Goal: Task Accomplishment & Management: Use online tool/utility

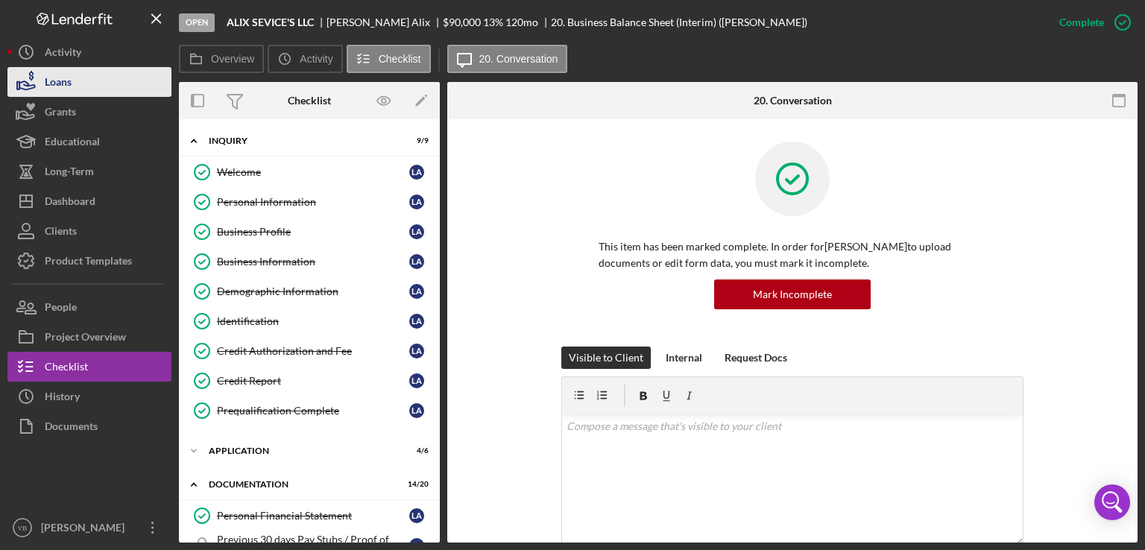
scroll to position [328, 0]
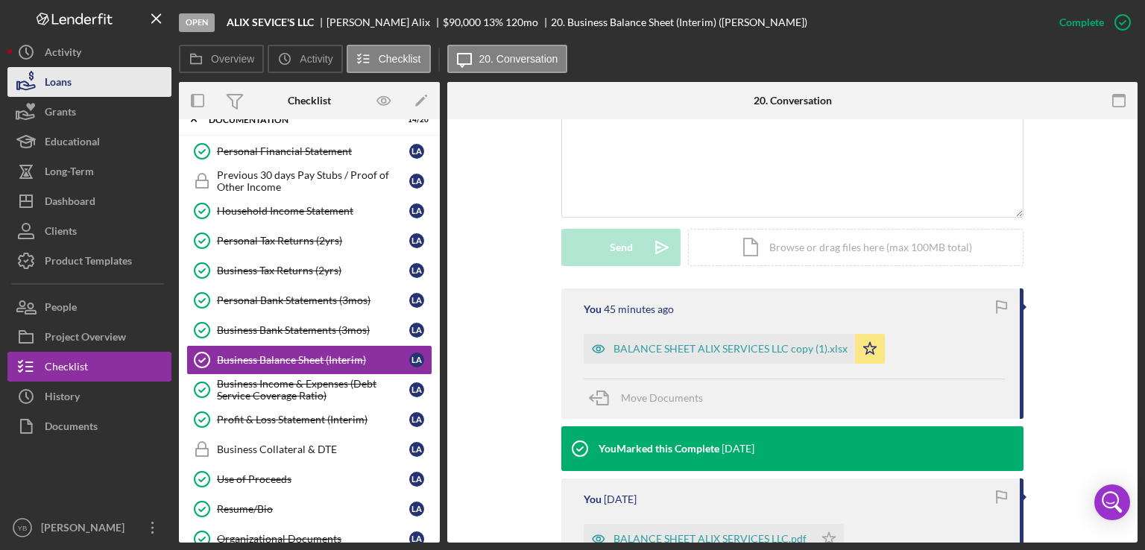
click at [73, 84] on button "Loans" at bounding box center [89, 82] width 164 height 30
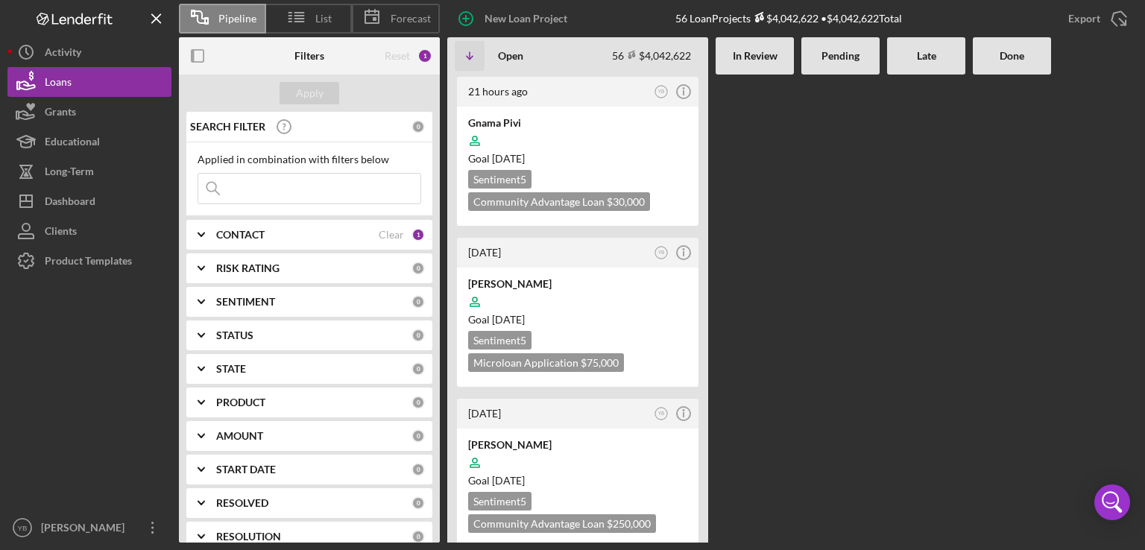
click at [271, 192] on input at bounding box center [309, 189] width 222 height 30
type input "[PERSON_NAME]"
click at [319, 101] on div "Apply" at bounding box center [310, 93] width 28 height 22
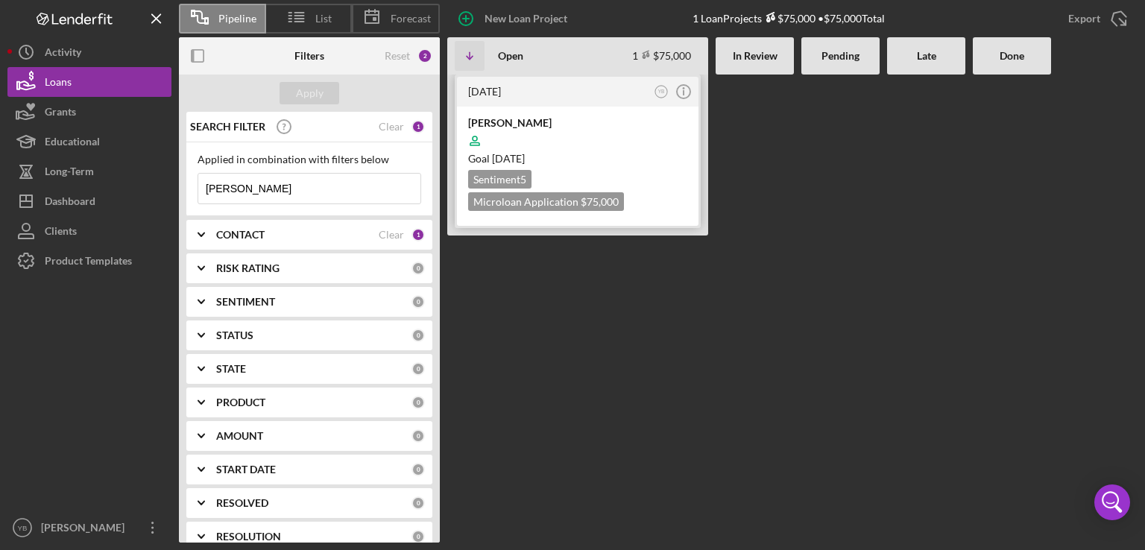
click at [580, 127] on div at bounding box center [577, 141] width 219 height 28
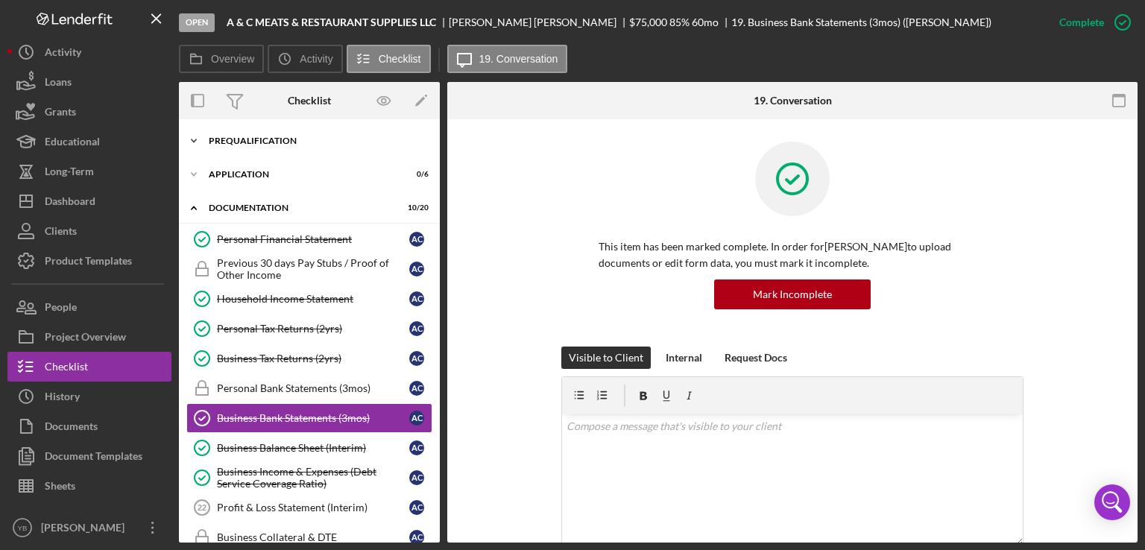
click at [263, 145] on div "Prequalification" at bounding box center [315, 140] width 213 height 9
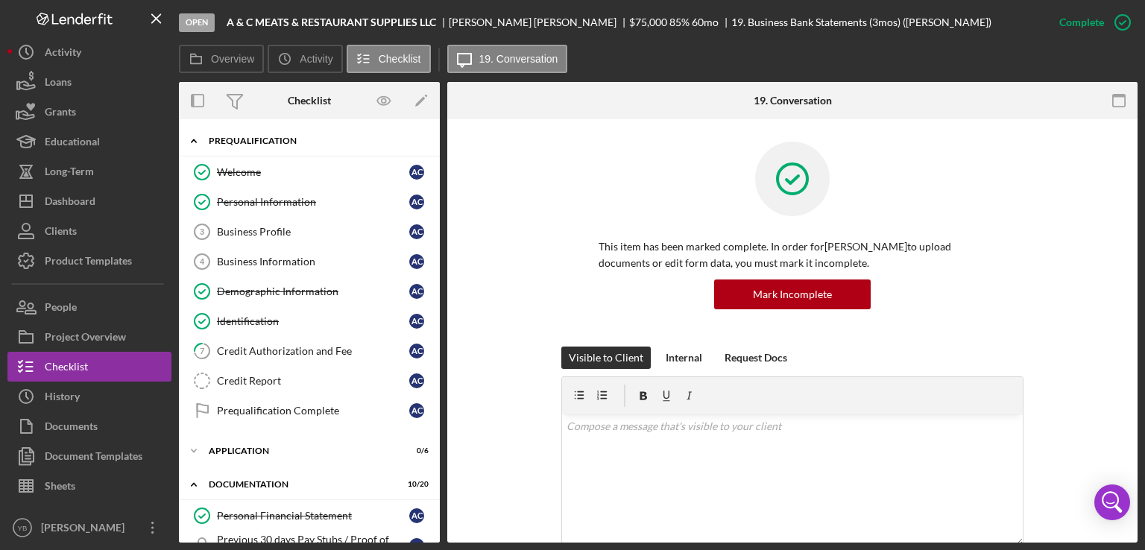
click at [263, 145] on div "Prequalification" at bounding box center [315, 140] width 213 height 9
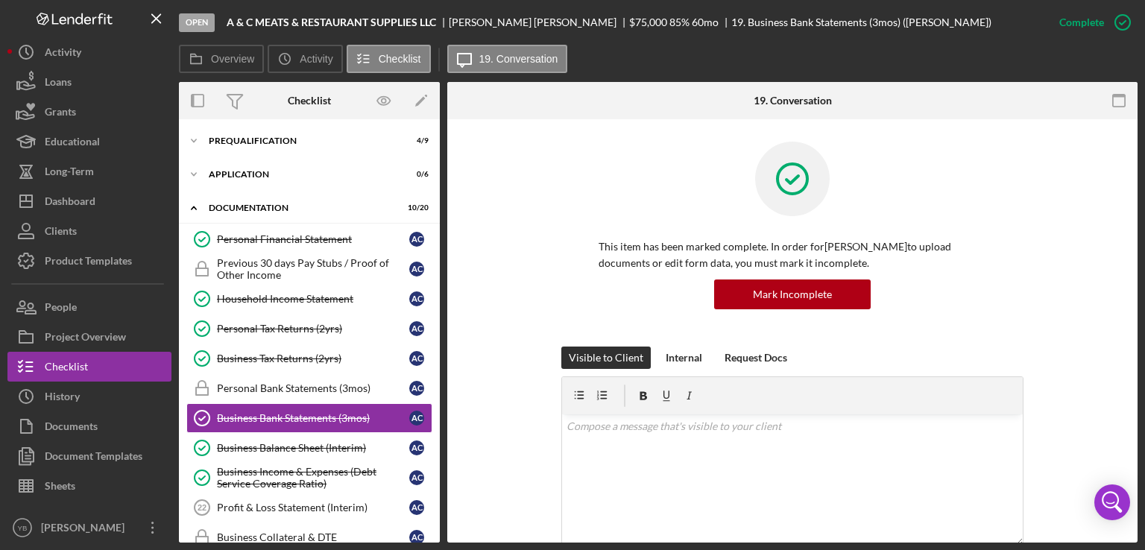
drag, startPoint x: 441, startPoint y: 133, endPoint x: 438, endPoint y: 207, distance: 73.9
click at [438, 207] on div "Overview Internal Workflow Stage Open Icon/Dropdown Arrow Archive (can unarchiv…" at bounding box center [658, 312] width 959 height 461
click at [247, 143] on div "Prequalification" at bounding box center [315, 140] width 213 height 9
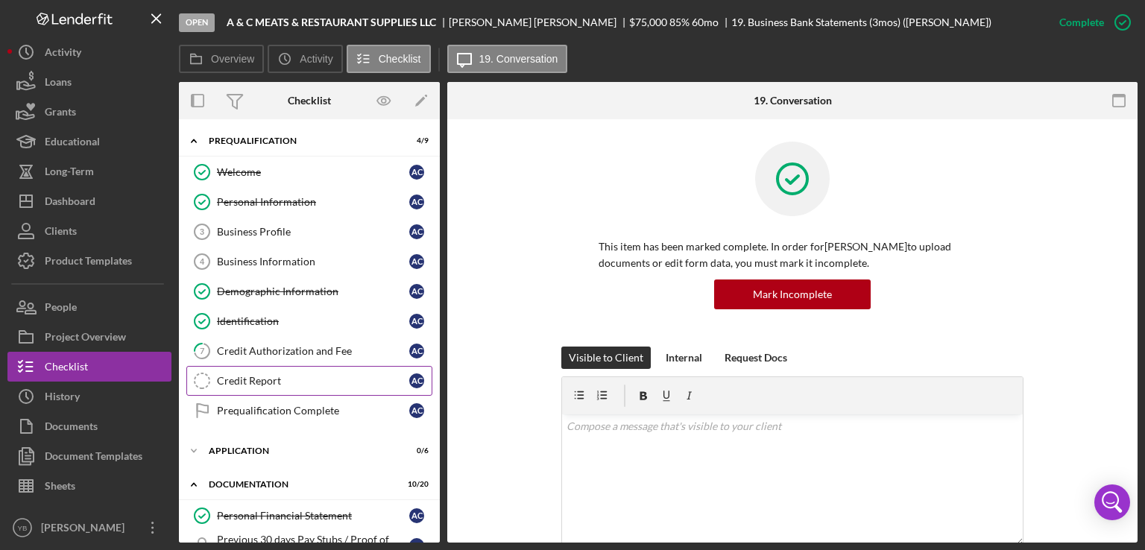
click at [255, 375] on div "Credit Report" at bounding box center [313, 381] width 192 height 12
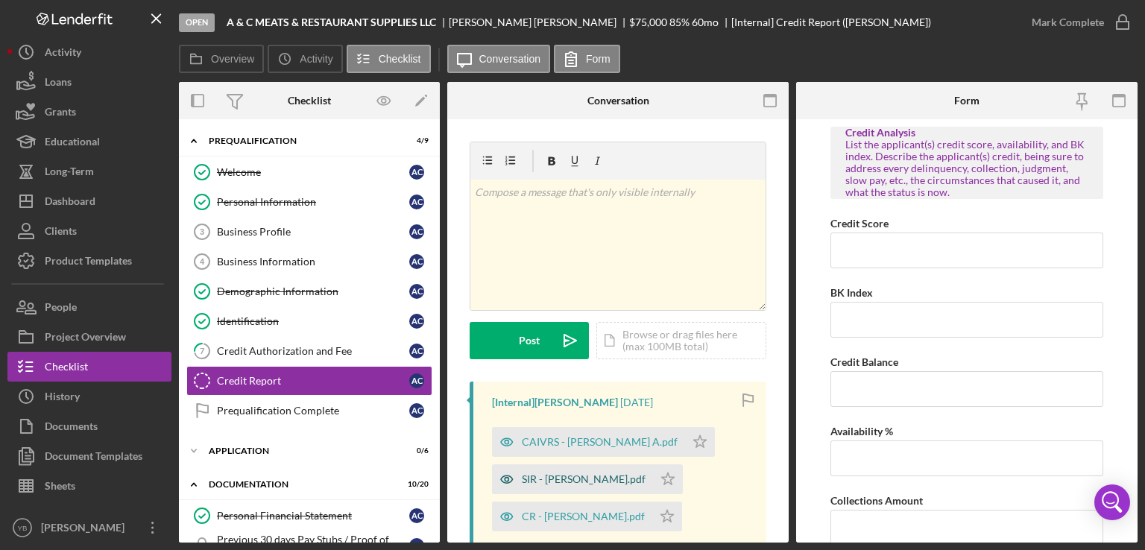
click at [587, 475] on div "SIR - [PERSON_NAME].pdf" at bounding box center [584, 479] width 124 height 12
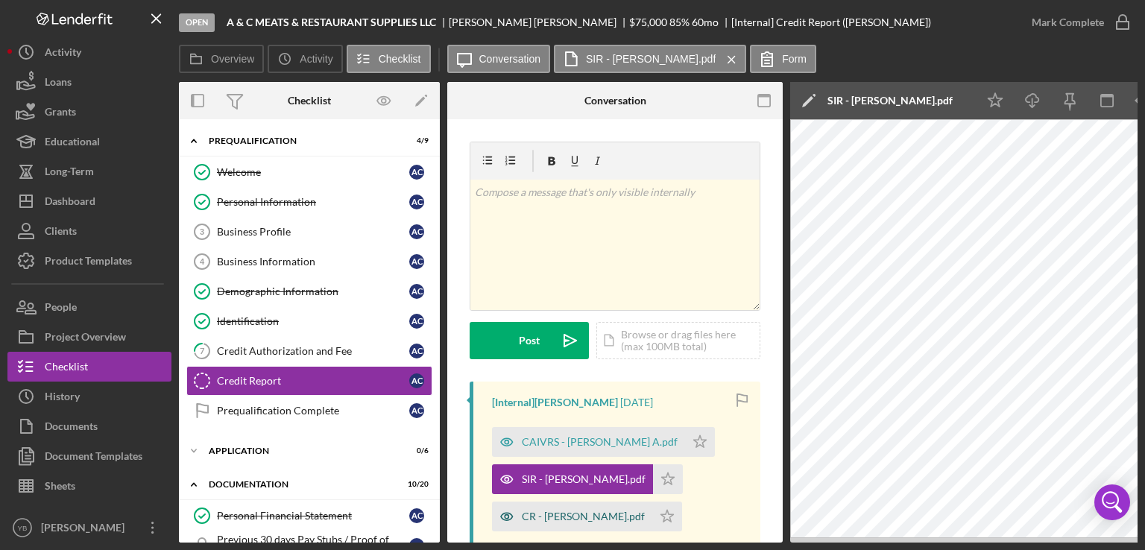
click at [570, 516] on div "CR - [PERSON_NAME].pdf" at bounding box center [583, 517] width 123 height 12
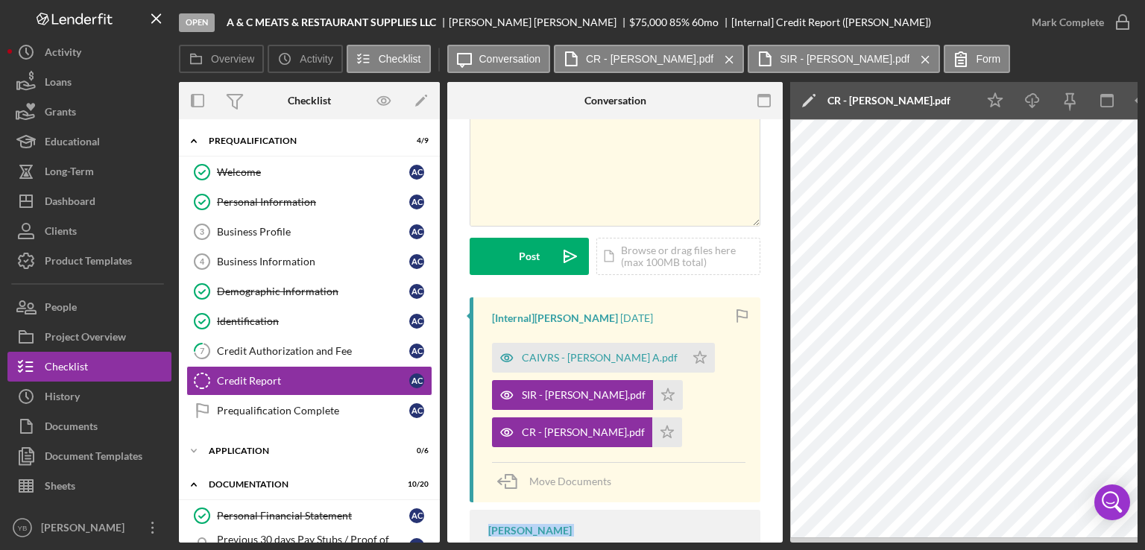
scroll to position [174, 0]
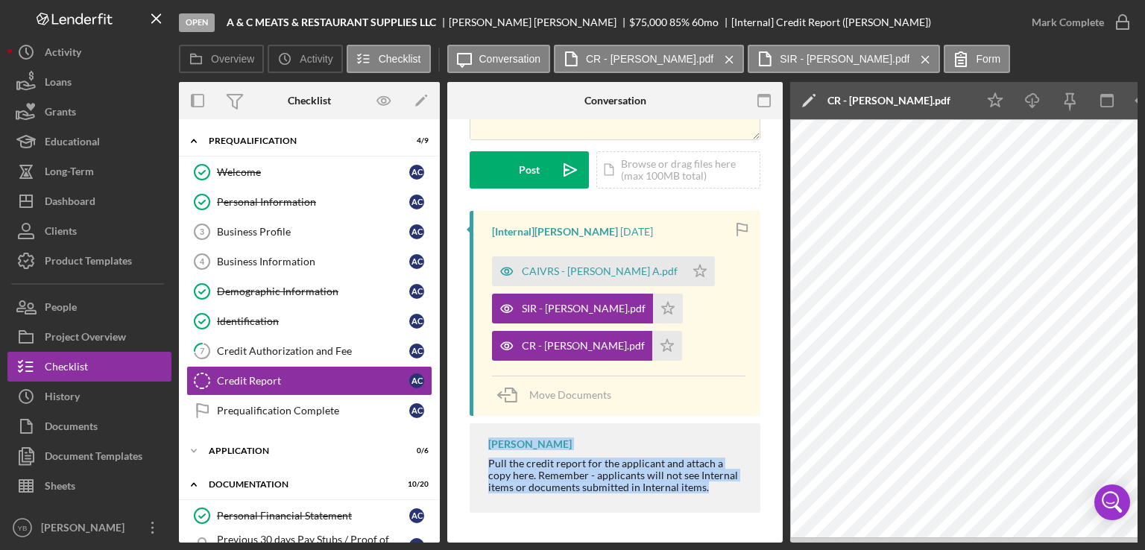
drag, startPoint x: 666, startPoint y: 543, endPoint x: 761, endPoint y: 550, distance: 94.9
click at [761, 550] on div "Open A & C MEATS & RESTAURANT SUPPLIES LLC [PERSON_NAME] $75,000 $75,000 85 % 6…" at bounding box center [572, 275] width 1145 height 550
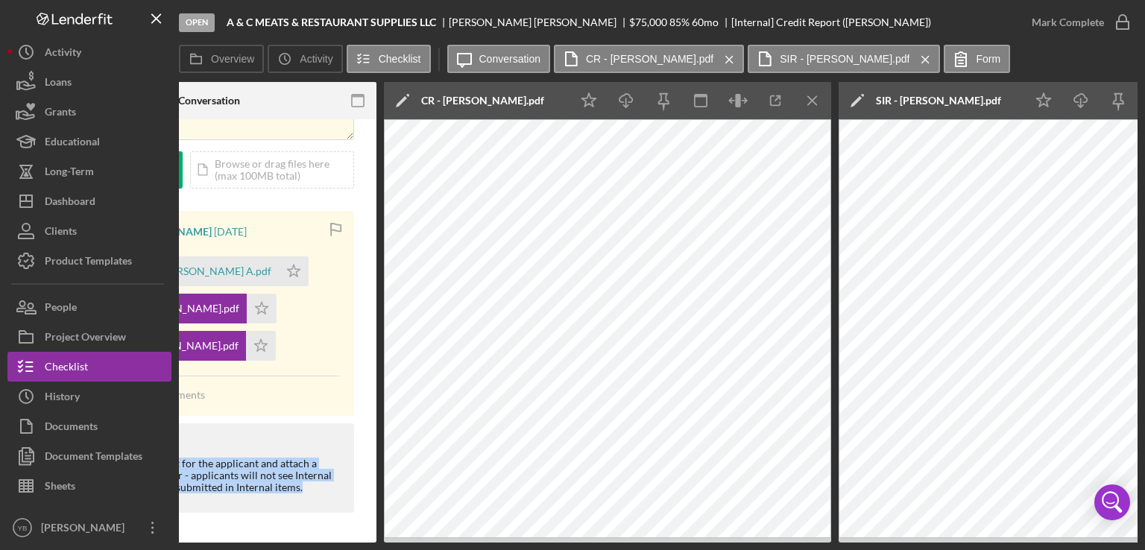
scroll to position [0, 442]
